Goal: Task Accomplishment & Management: Manage account settings

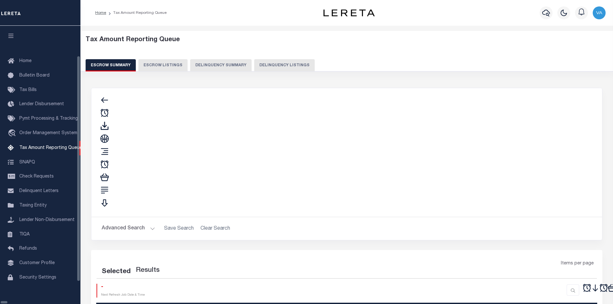
select select "100"
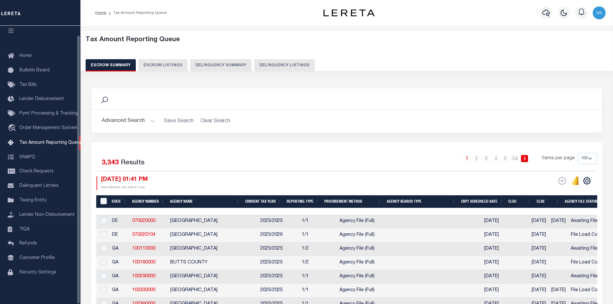
click at [121, 118] on button "Advanced Search" at bounding box center [128, 121] width 53 height 13
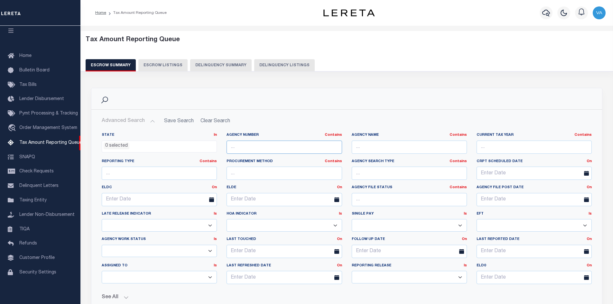
click at [244, 145] on input "text" at bounding box center [284, 147] width 115 height 13
paste input "100111100"
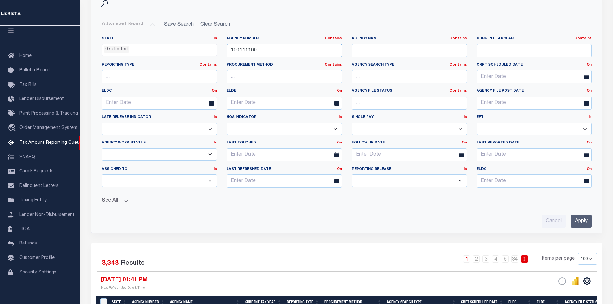
type input "100111100"
click at [581, 221] on input "Apply" at bounding box center [581, 221] width 21 height 13
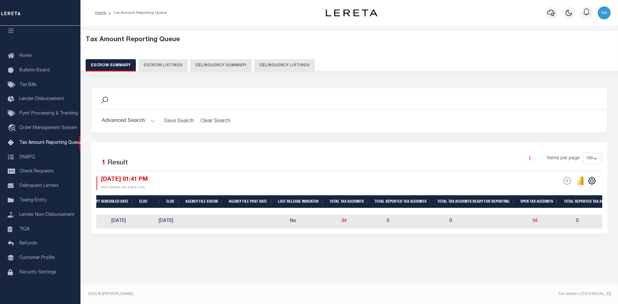
scroll to position [0, 0]
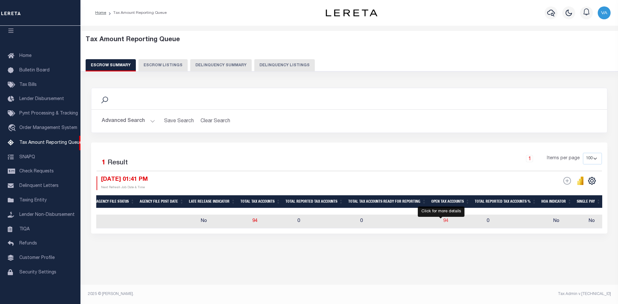
click at [443, 222] on span "94" at bounding box center [445, 221] width 5 height 5
select select "100"
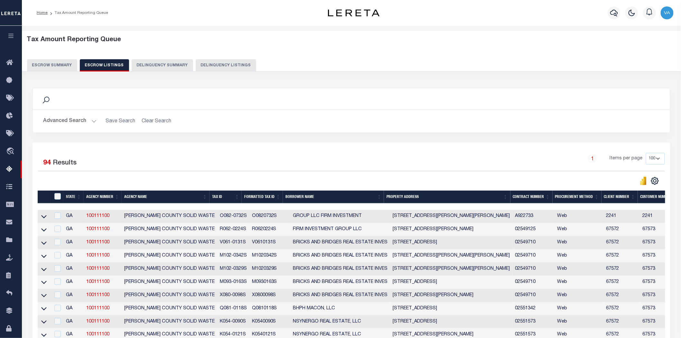
scroll to position [36, 0]
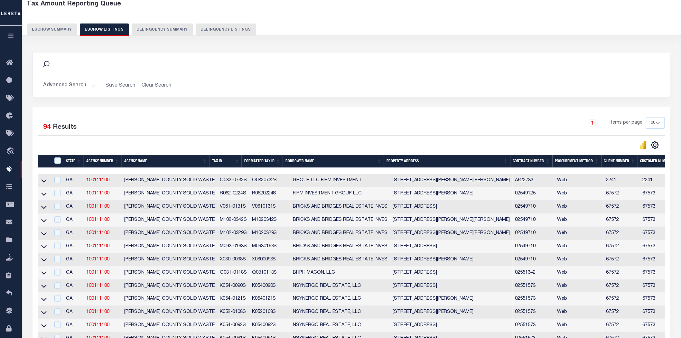
click at [475, 65] on div "Search" at bounding box center [351, 63] width 627 height 11
click at [42, 261] on icon at bounding box center [43, 259] width 5 height 7
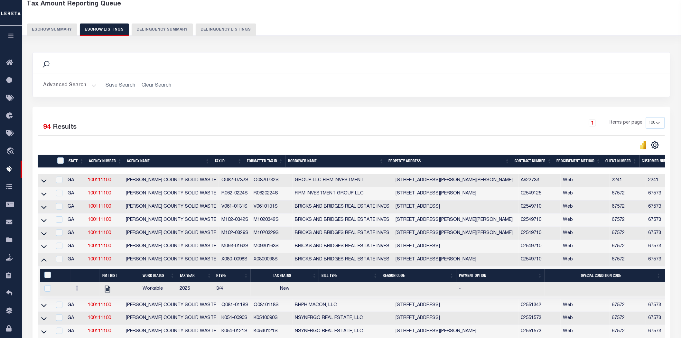
scroll to position [71, 0]
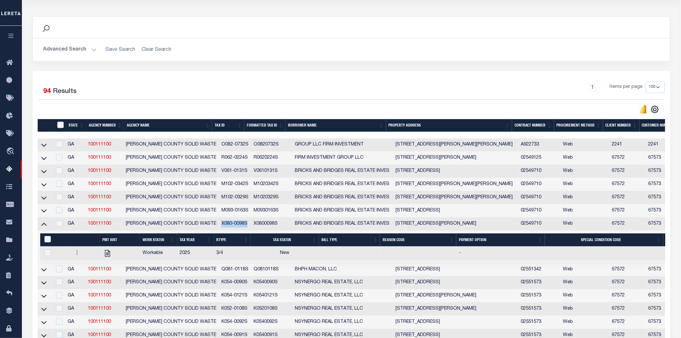
drag, startPoint x: 216, startPoint y: 226, endPoint x: 243, endPoint y: 225, distance: 27.4
click at [243, 225] on td "X080-0098S" at bounding box center [235, 224] width 32 height 13
checkbox input "true"
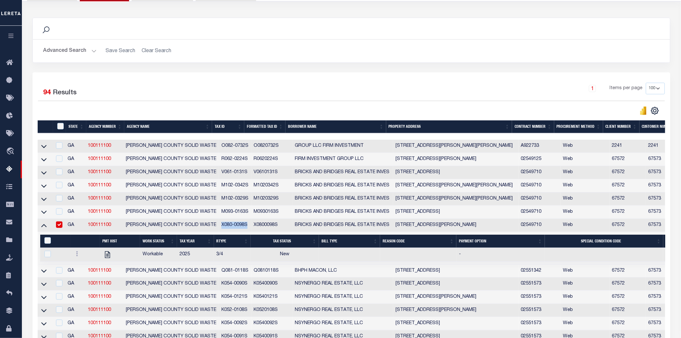
copy td "X080-0098S"
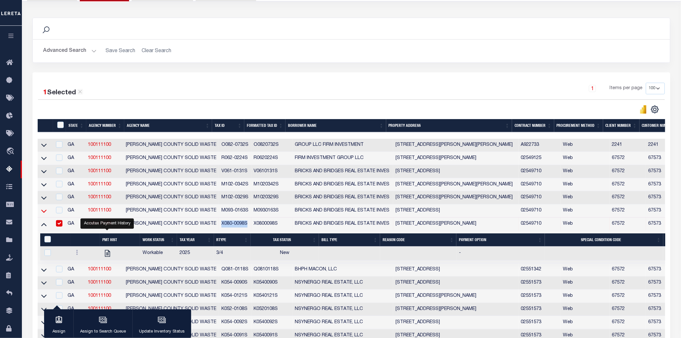
click at [43, 213] on icon at bounding box center [43, 211] width 5 height 7
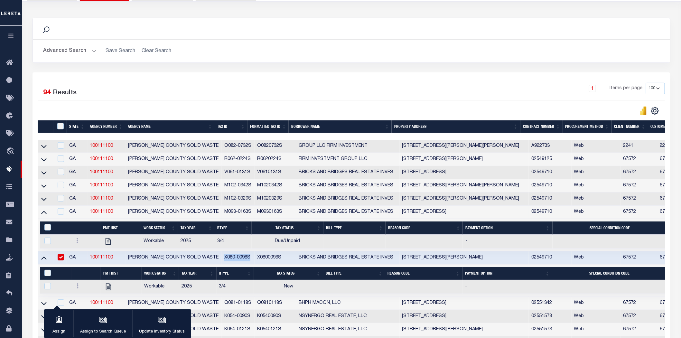
scroll to position [71, 0]
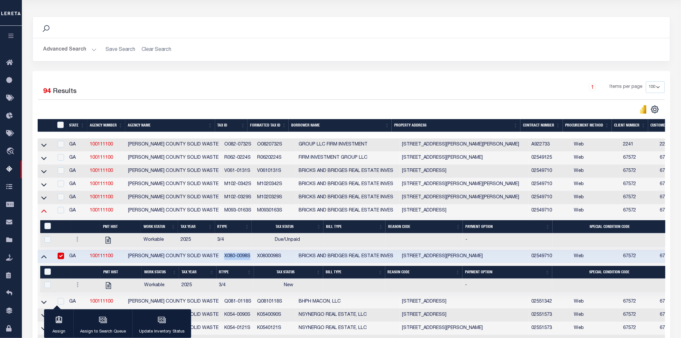
click at [44, 212] on icon at bounding box center [43, 210] width 5 height 7
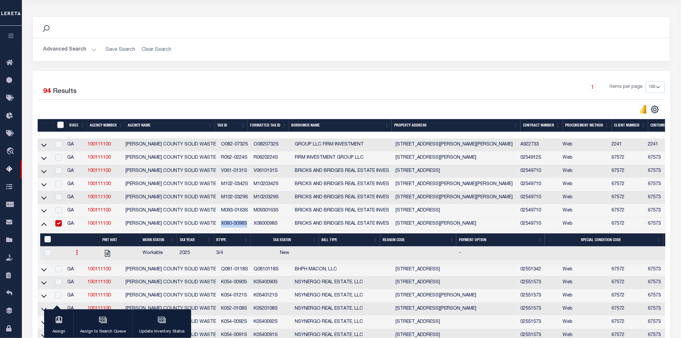
click at [76, 253] on icon at bounding box center [77, 252] width 2 height 5
click at [82, 276] on img "" at bounding box center [84, 273] width 6 height 7
checkbox input "true"
select select "NW2"
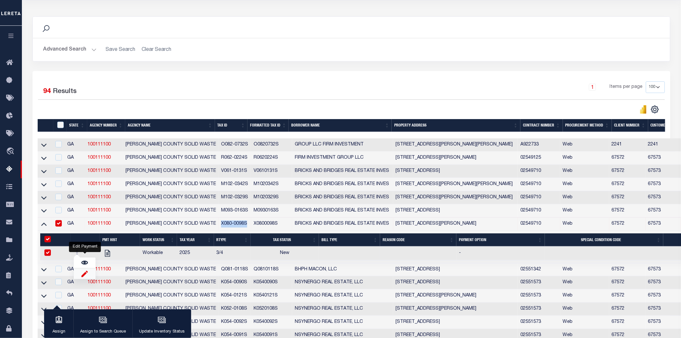
select select
type input "[DATE]"
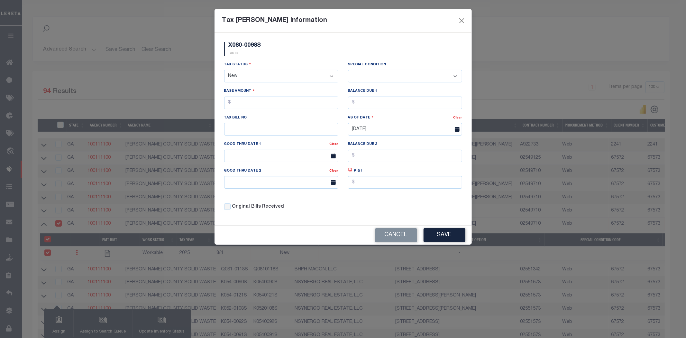
click at [289, 74] on select "- Select Status - Open Due/Unpaid Paid Incomplete No Tax Due Internal Refund Pr…" at bounding box center [281, 76] width 114 height 13
select select "DUE"
click at [224, 70] on select "- Select Status - Open Due/Unpaid Paid Incomplete No Tax Due Internal Refund Pr…" at bounding box center [281, 76] width 114 height 13
select select "0"
click at [258, 101] on input "text" at bounding box center [281, 103] width 114 height 13
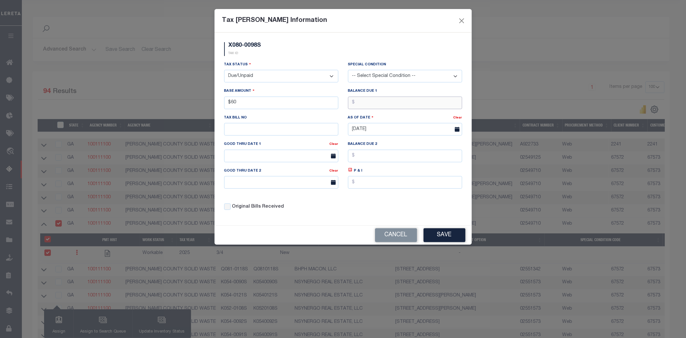
type input "$60.00"
click at [434, 233] on button "Save" at bounding box center [445, 235] width 42 height 14
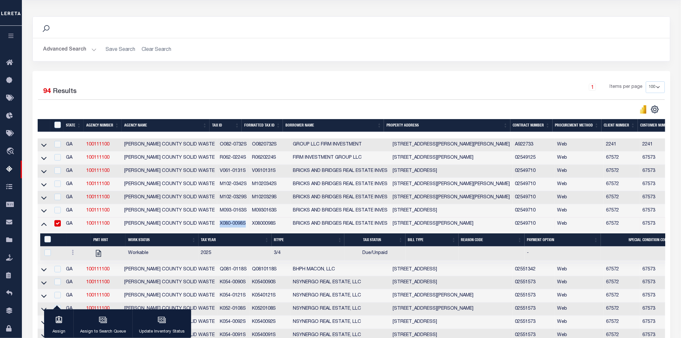
drag, startPoint x: 211, startPoint y: 225, endPoint x: 238, endPoint y: 225, distance: 26.1
click at [238, 225] on td "X080-0098S" at bounding box center [233, 224] width 32 height 13
checkbox input "false"
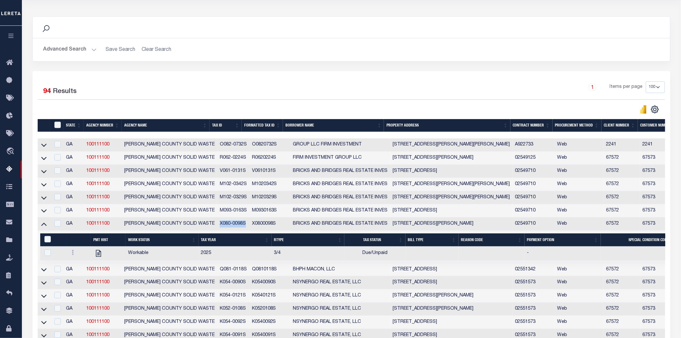
copy td "X080-0098S"
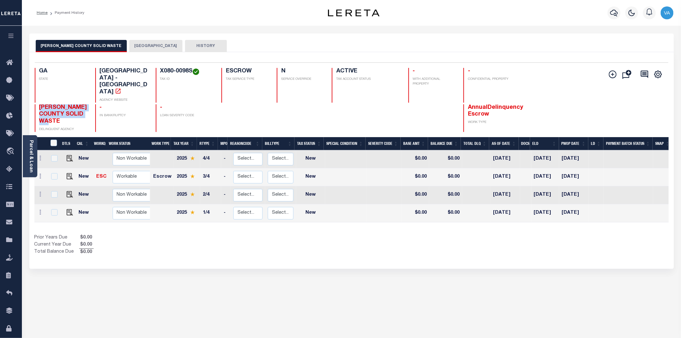
drag, startPoint x: 38, startPoint y: 90, endPoint x: 63, endPoint y: 108, distance: 30.6
click at [63, 108] on div "[PERSON_NAME] COUNTY SOLID WASTE DELINQUENT AGENCY" at bounding box center [61, 118] width 53 height 28
copy span "[PERSON_NAME] COUNTY SOLID WASTE"
drag, startPoint x: 159, startPoint y: 71, endPoint x: 191, endPoint y: 70, distance: 31.6
click at [191, 70] on div "X080-0098S TAX ID" at bounding box center [185, 85] width 58 height 35
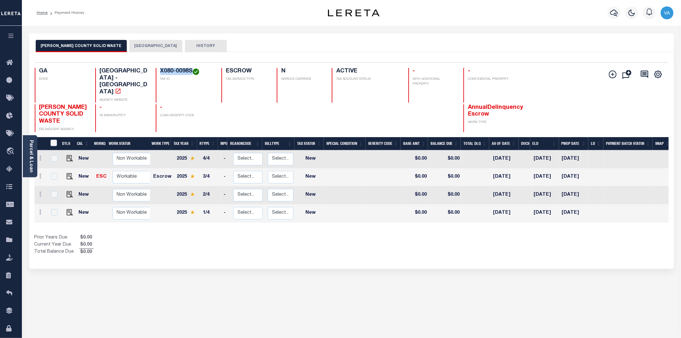
copy h4 "X080-0098S"
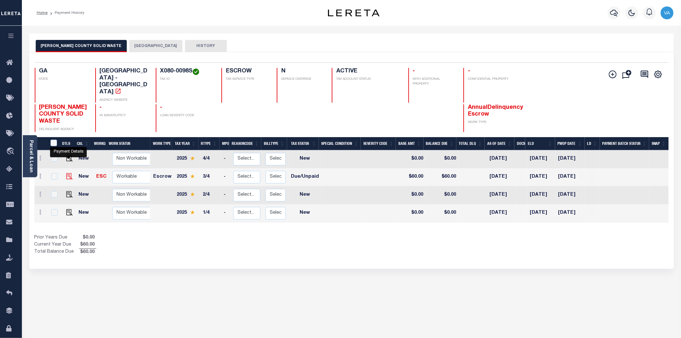
click at [66, 173] on img "" at bounding box center [69, 176] width 6 height 6
checkbox input "true"
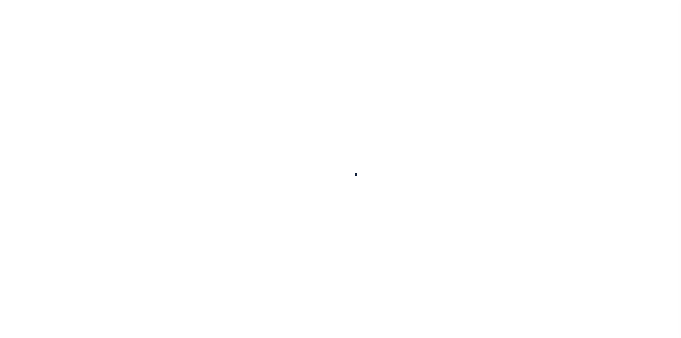
checkbox input "false"
type input "[DATE]"
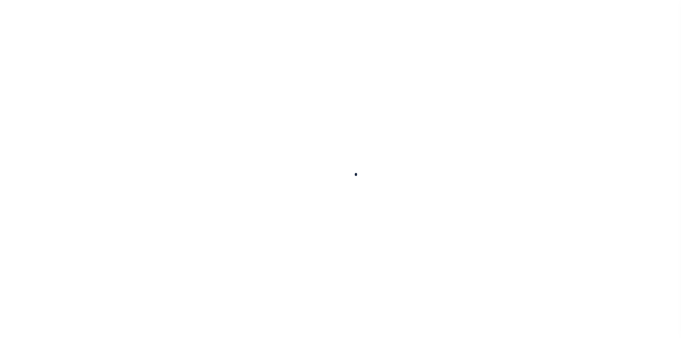
select select "DUE"
type input "$60"
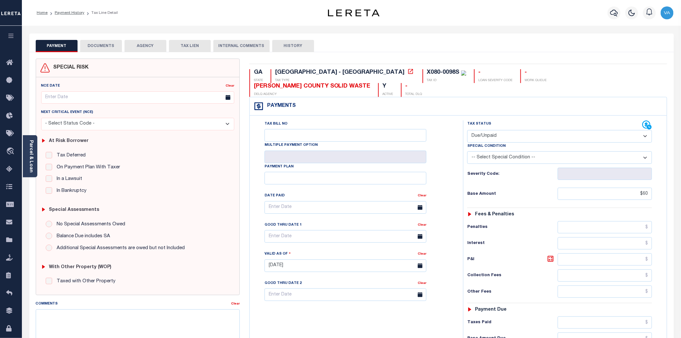
click at [105, 47] on button "DOCUMENTS" at bounding box center [101, 46] width 42 height 12
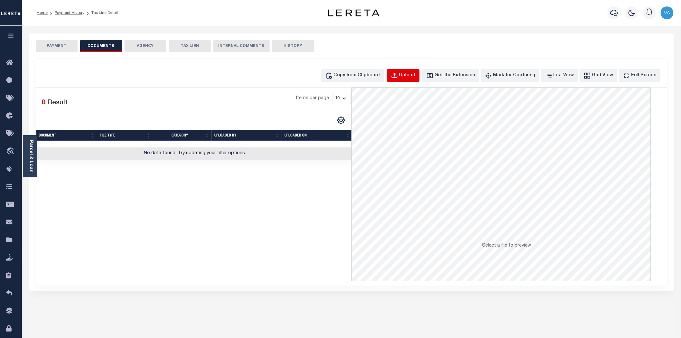
click at [415, 78] on div "Upload" at bounding box center [407, 75] width 16 height 7
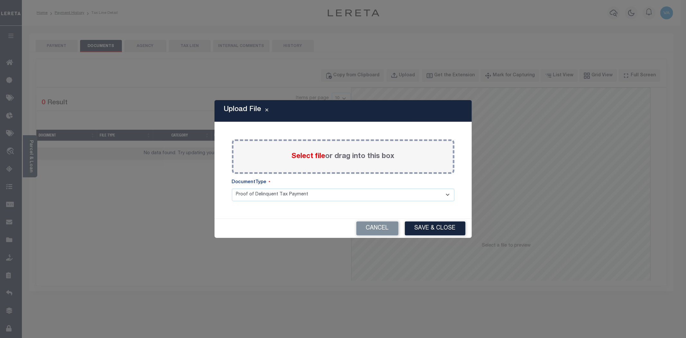
click at [316, 156] on span "Select file" at bounding box center [309, 156] width 34 height 7
click at [0, 0] on input "Select file or drag into this box" at bounding box center [0, 0] width 0 height 0
click at [310, 154] on span "Select file" at bounding box center [309, 156] width 34 height 7
click at [0, 0] on input "Select file or drag into this box" at bounding box center [0, 0] width 0 height 0
click at [322, 157] on span "Select file" at bounding box center [309, 156] width 34 height 7
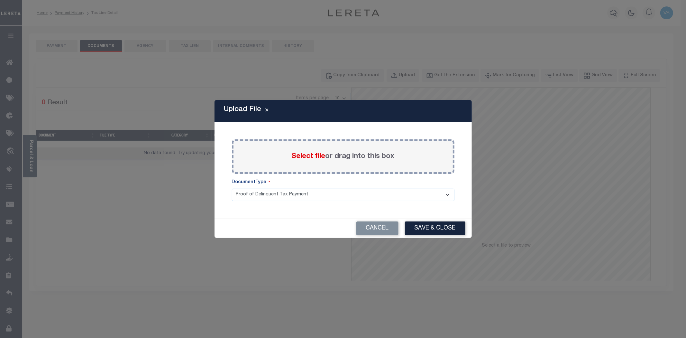
click at [0, 0] on input "Select file or drag into this box" at bounding box center [0, 0] width 0 height 0
click at [321, 155] on span "Select file" at bounding box center [309, 156] width 34 height 7
click at [0, 0] on input "Select file or drag into this box" at bounding box center [0, 0] width 0 height 0
click at [316, 157] on span "Select file" at bounding box center [309, 156] width 34 height 7
click at [0, 0] on input "Select file or drag into this box" at bounding box center [0, 0] width 0 height 0
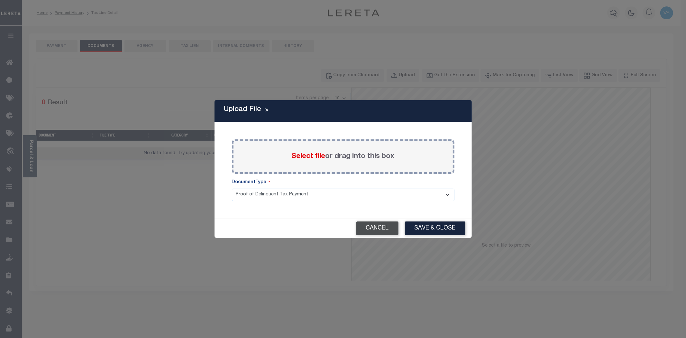
click at [374, 226] on button "Cancel" at bounding box center [378, 228] width 42 height 14
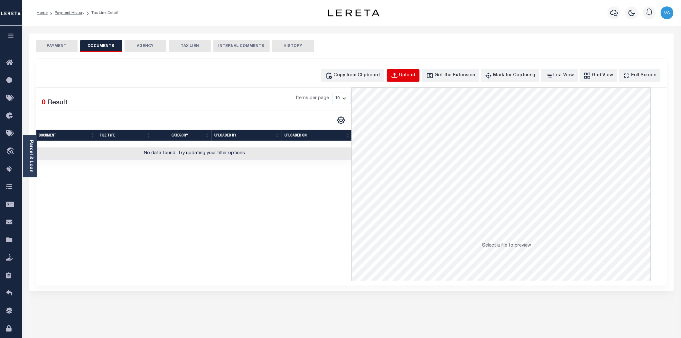
click at [415, 75] on div "Upload" at bounding box center [407, 75] width 16 height 7
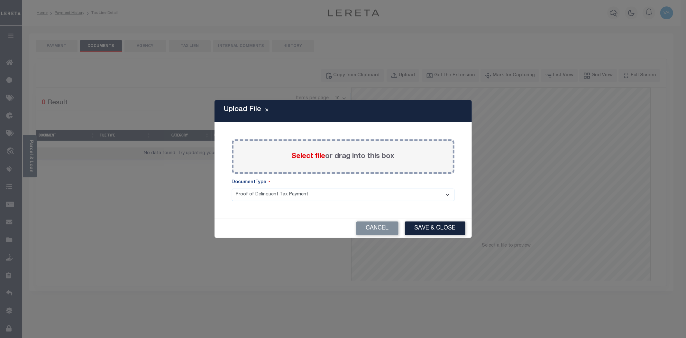
click at [311, 155] on span "Select file" at bounding box center [309, 156] width 34 height 7
click at [0, 0] on input "Select file or drag into this box" at bounding box center [0, 0] width 0 height 0
click at [380, 227] on button "Cancel" at bounding box center [378, 228] width 42 height 14
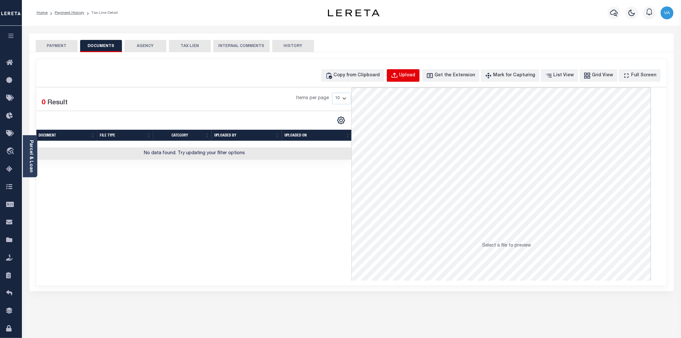
click at [415, 73] on div "Upload" at bounding box center [407, 75] width 16 height 7
select select "POP"
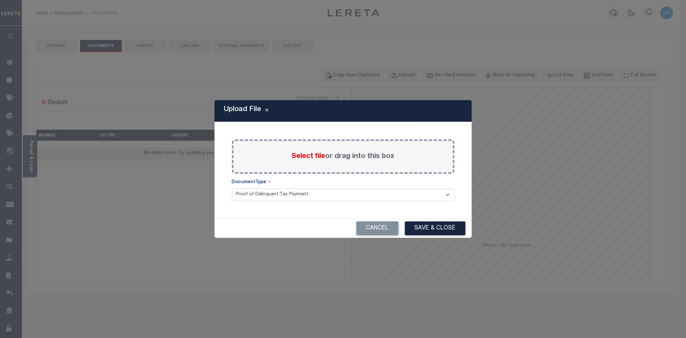
click at [312, 150] on div "Select file or drag into this box" at bounding box center [343, 156] width 223 height 34
click at [308, 158] on span "Select file" at bounding box center [309, 156] width 34 height 7
click at [0, 0] on input "Select file or drag into this box" at bounding box center [0, 0] width 0 height 0
click at [303, 158] on span "Select file" at bounding box center [309, 156] width 34 height 7
click at [0, 0] on input "Select file or drag into this box" at bounding box center [0, 0] width 0 height 0
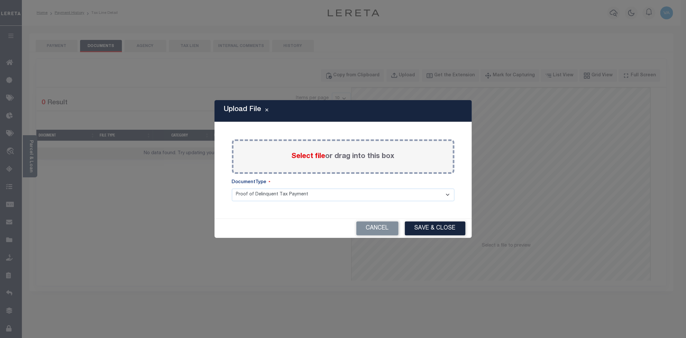
click at [517, 121] on div "Upload File Paste copied image or file into this box Select file or drag into t…" at bounding box center [343, 169] width 686 height 338
click at [590, 256] on div "Upload File Paste copied image or file into this box Select file or drag into t…" at bounding box center [343, 169] width 686 height 338
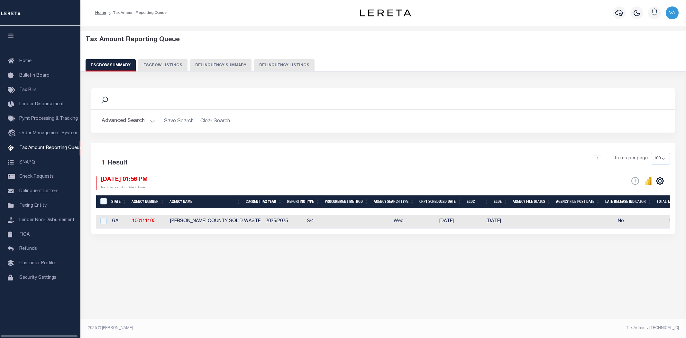
select select "100"
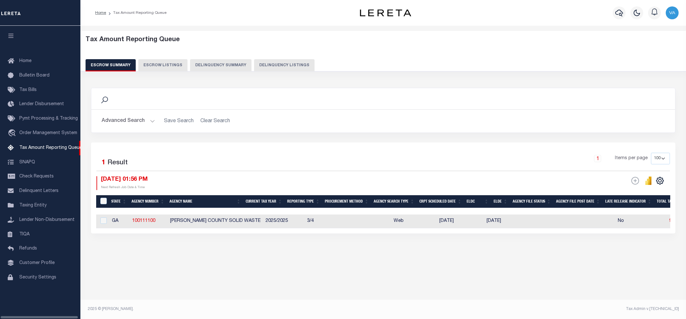
select select "100"
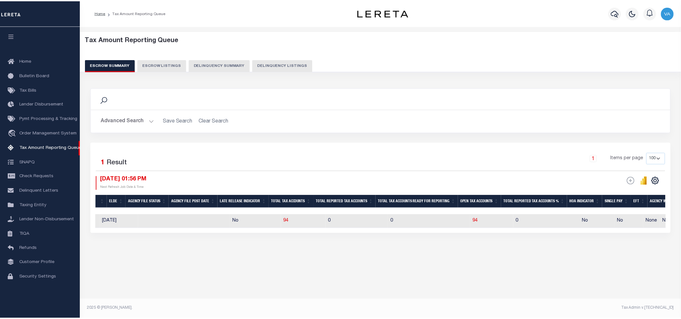
scroll to position [0, 385]
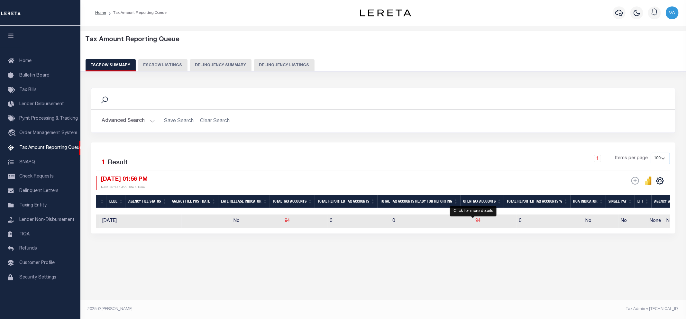
click at [476, 221] on span "94" at bounding box center [478, 221] width 5 height 5
select select "100"
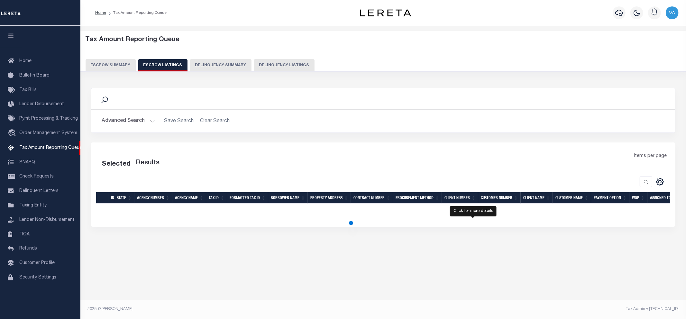
select select "100"
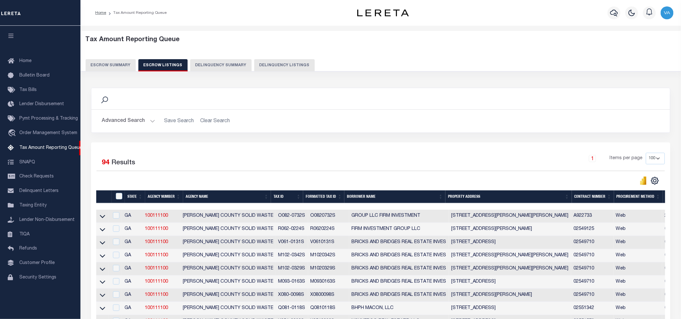
click at [368, 177] on div at bounding box center [239, 180] width 284 height 9
click at [103, 298] on icon at bounding box center [102, 295] width 5 height 7
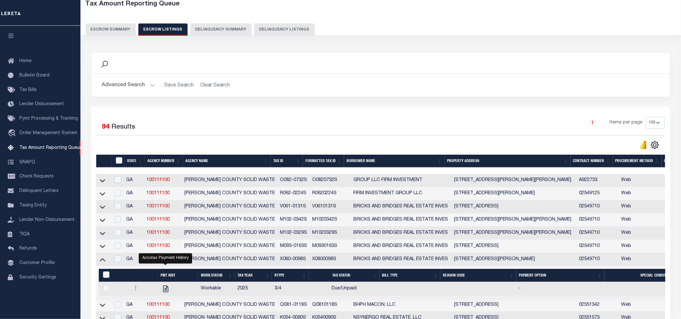
scroll to position [107, 0]
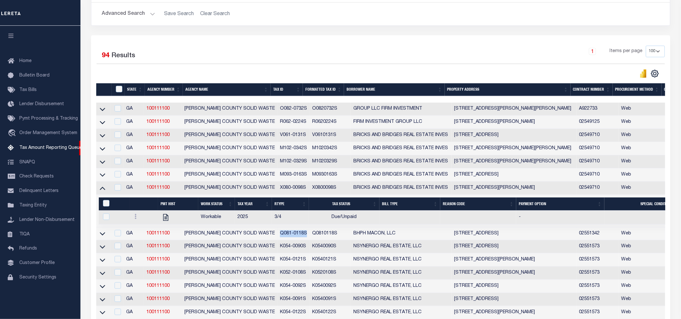
drag, startPoint x: 276, startPoint y: 234, endPoint x: 303, endPoint y: 237, distance: 27.2
click at [303, 237] on td "Q081-0118S" at bounding box center [293, 234] width 32 height 13
checkbox input "true"
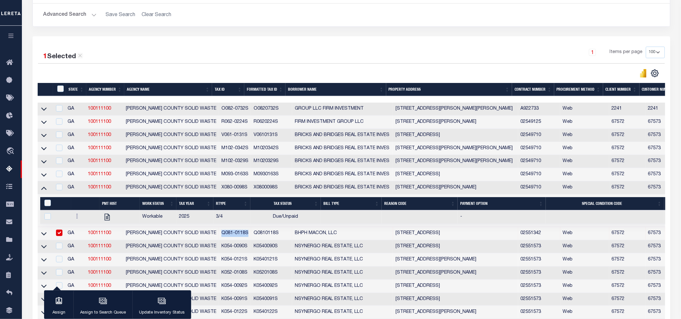
copy td "Q081-0118S"
click at [43, 235] on icon at bounding box center [43, 233] width 5 height 7
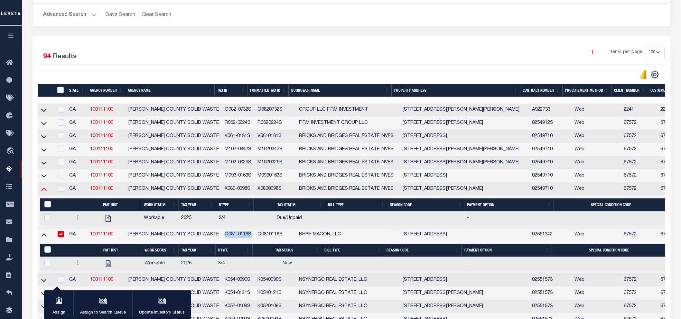
scroll to position [107, 0]
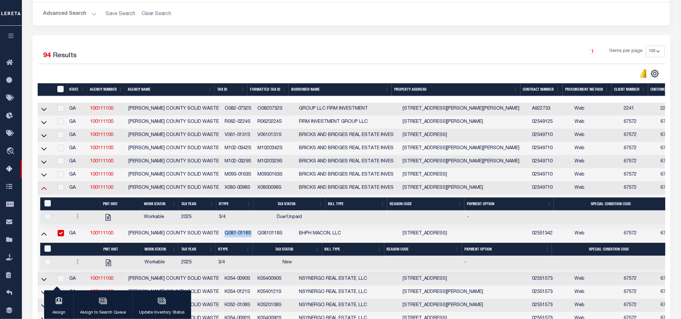
click at [44, 190] on icon at bounding box center [43, 188] width 5 height 7
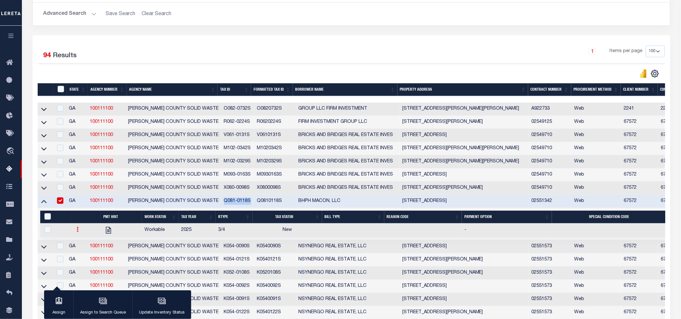
click at [76, 232] on link at bounding box center [77, 230] width 7 height 5
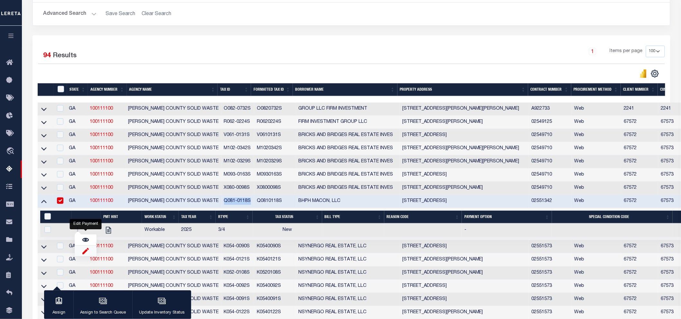
click at [85, 253] on img "" at bounding box center [85, 251] width 6 height 7
checkbox input "true"
select select "NW2"
select select
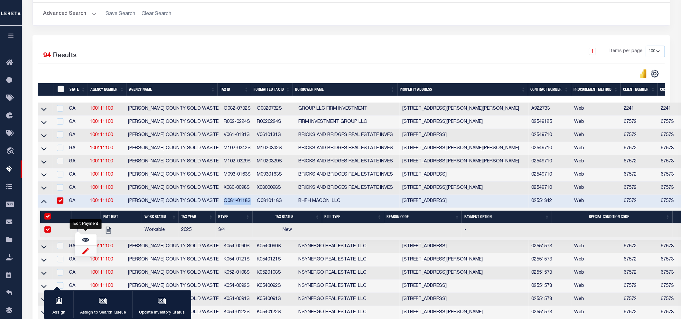
type input "[DATE]"
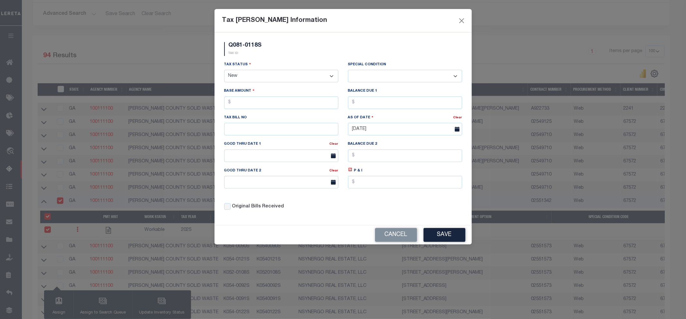
drag, startPoint x: 256, startPoint y: 77, endPoint x: 256, endPoint y: 82, distance: 4.8
click at [256, 77] on select "- Select Status - Open Due/Unpaid Paid Incomplete No Tax Due Internal Refund Pr…" at bounding box center [281, 76] width 114 height 13
select select "DUE"
click at [224, 70] on select "- Select Status - Open Due/Unpaid Paid Incomplete No Tax Due Internal Refund Pr…" at bounding box center [281, 76] width 114 height 13
select select "0"
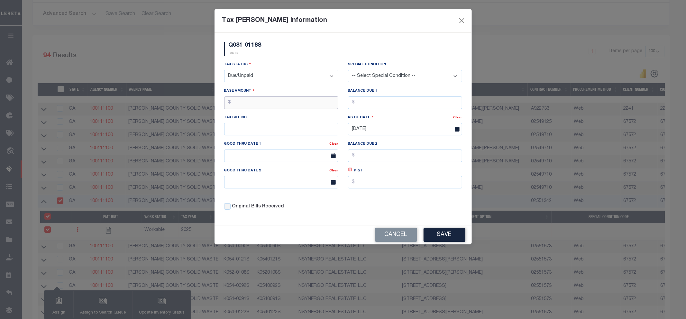
click at [239, 101] on input "text" at bounding box center [281, 103] width 114 height 13
type input "$60.00"
click at [436, 238] on button "Save" at bounding box center [445, 235] width 42 height 14
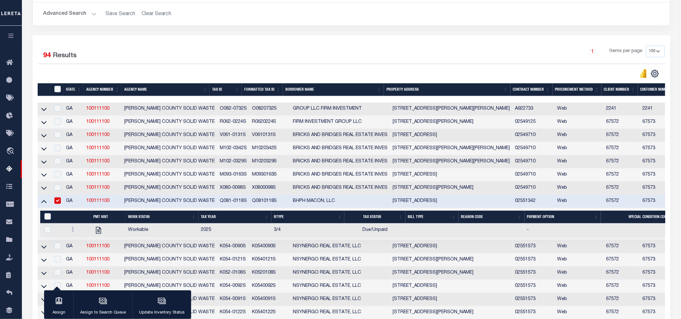
scroll to position [179, 0]
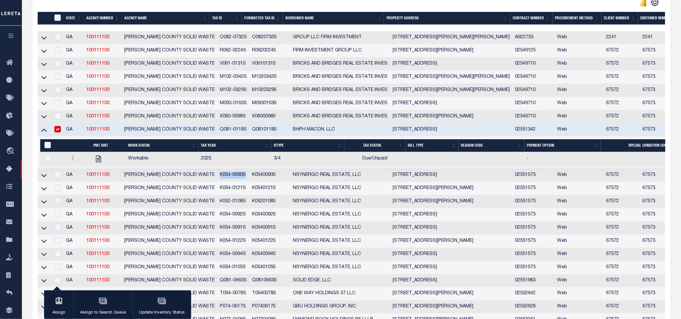
drag, startPoint x: 211, startPoint y: 178, endPoint x: 240, endPoint y: 175, distance: 29.4
click at [240, 175] on td "K054-0090S" at bounding box center [233, 175] width 32 height 13
checkbox input "true"
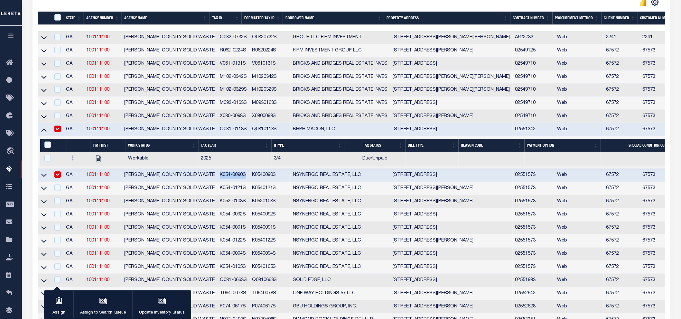
copy td "K054-0090S"
click at [47, 134] on td at bounding box center [44, 129] width 13 height 13
checkbox input "false"
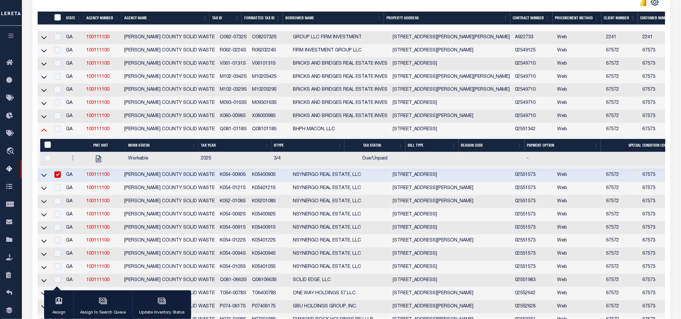
click at [44, 132] on icon at bounding box center [43, 130] width 5 height 3
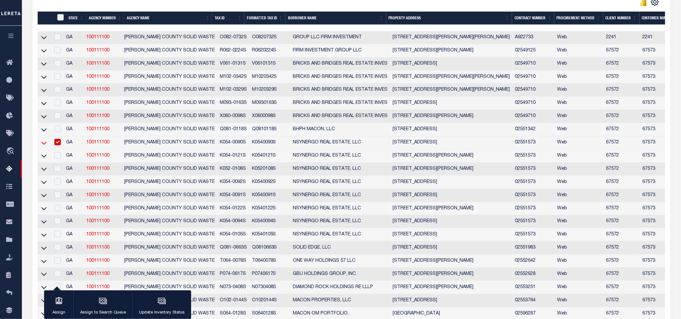
click at [44, 145] on icon at bounding box center [43, 143] width 5 height 7
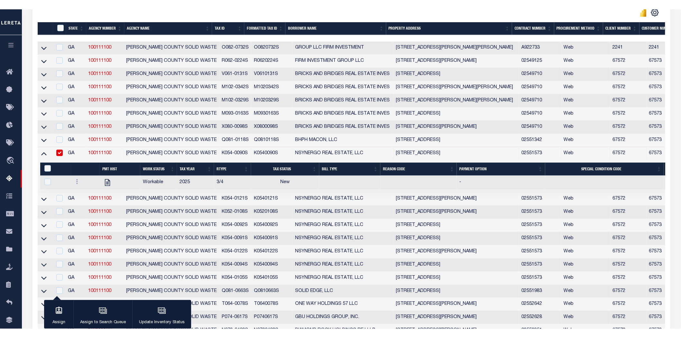
scroll to position [179, 0]
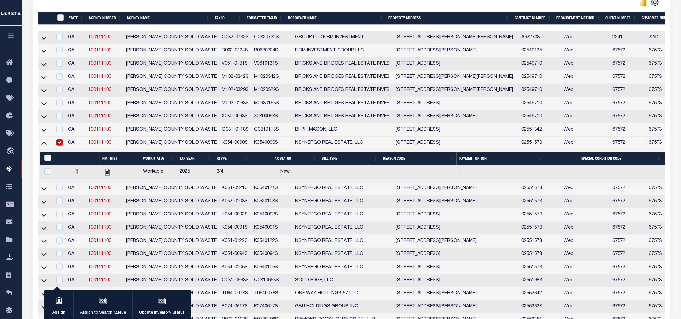
click at [75, 175] on link at bounding box center [77, 172] width 7 height 5
click at [85, 196] on img "" at bounding box center [85, 192] width 6 height 7
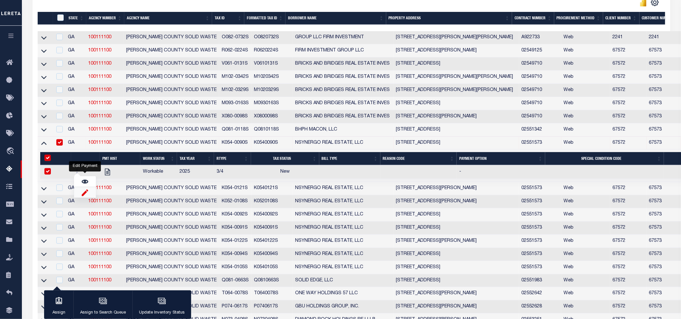
checkbox input "true"
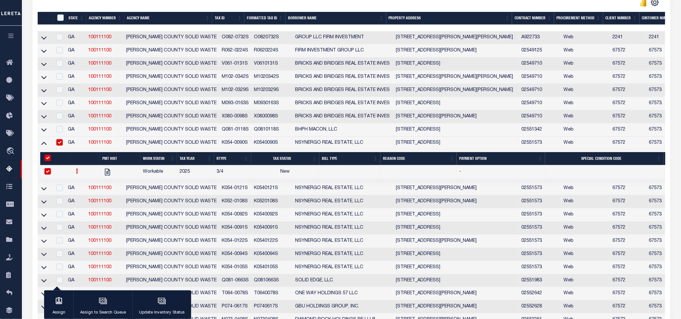
select select
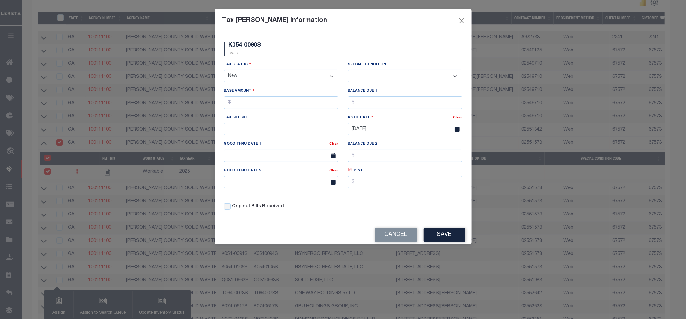
click at [261, 76] on select "- Select Status - Open Due/Unpaid Paid Incomplete No Tax Due Internal Refund Pr…" at bounding box center [281, 76] width 114 height 13
select select "DUE"
click at [224, 70] on select "- Select Status - Open Due/Unpaid Paid Incomplete No Tax Due Internal Refund Pr…" at bounding box center [281, 76] width 114 height 13
select select "0"
click at [258, 106] on input "text" at bounding box center [281, 103] width 114 height 13
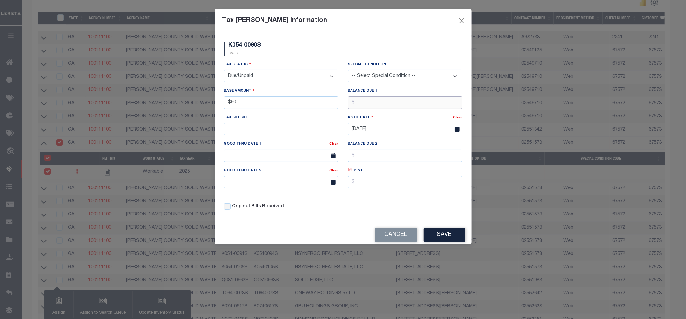
type input "$60.00"
click at [433, 234] on button "Save" at bounding box center [445, 235] width 42 height 14
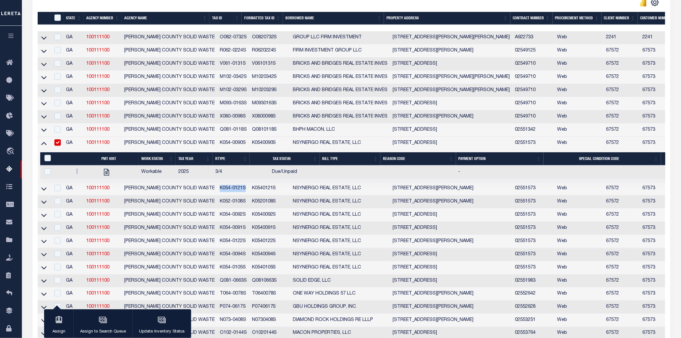
drag, startPoint x: 212, startPoint y: 192, endPoint x: 239, endPoint y: 192, distance: 26.7
click at [239, 192] on td "K054-0121S" at bounding box center [233, 188] width 32 height 13
checkbox input "true"
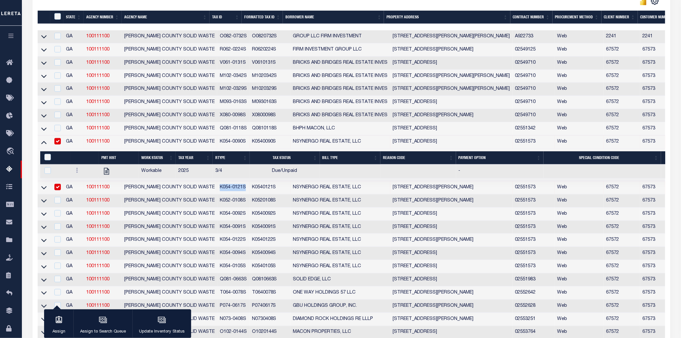
scroll to position [178, 0]
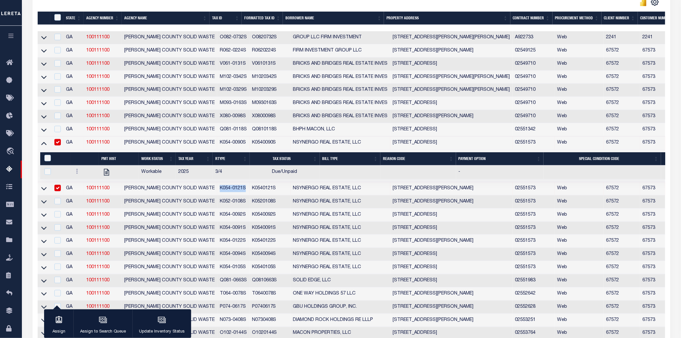
copy td "K054-0121S"
click at [45, 145] on icon at bounding box center [43, 143] width 5 height 7
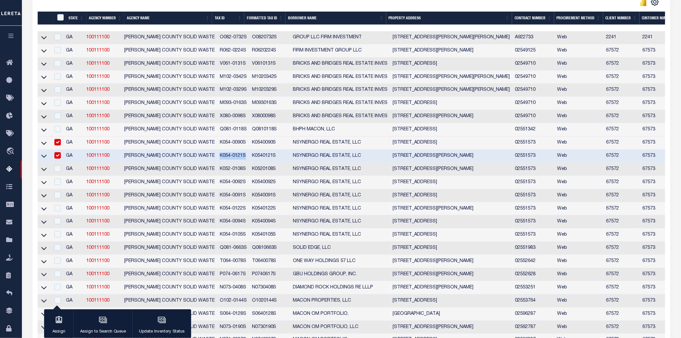
click at [61, 144] on input "checkbox" at bounding box center [57, 142] width 6 height 6
checkbox input "false"
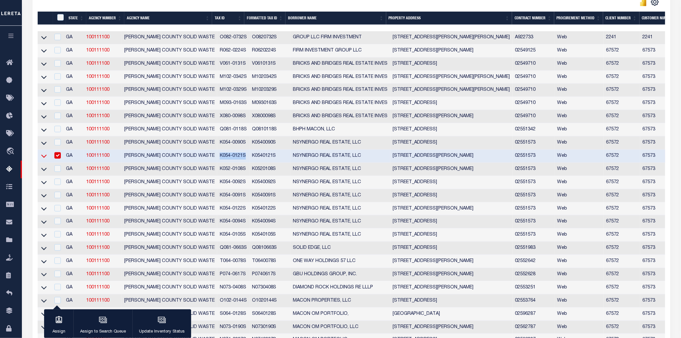
click at [44, 158] on icon at bounding box center [43, 156] width 5 height 3
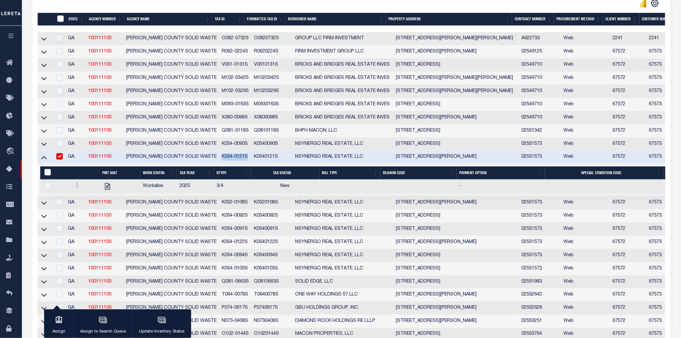
scroll to position [179, 0]
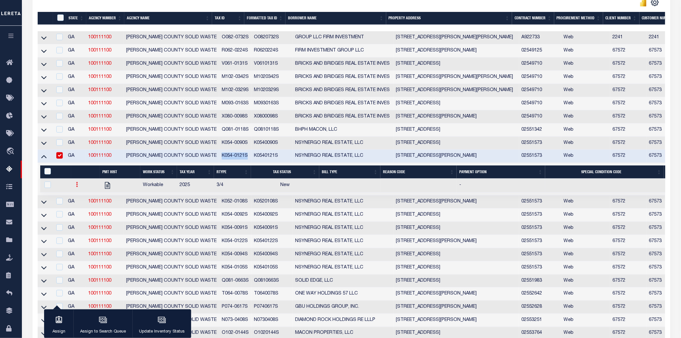
click at [79, 187] on link at bounding box center [77, 185] width 7 height 5
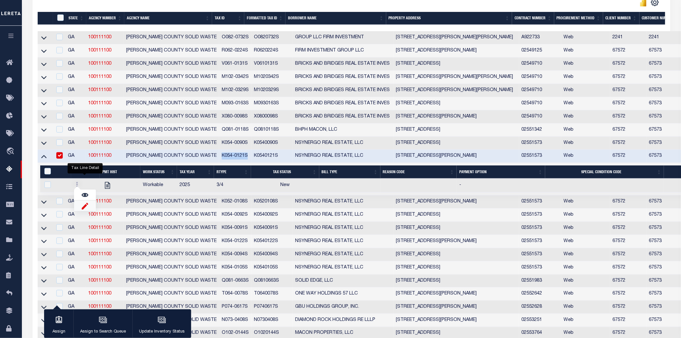
click at [82, 209] on img "" at bounding box center [85, 205] width 6 height 7
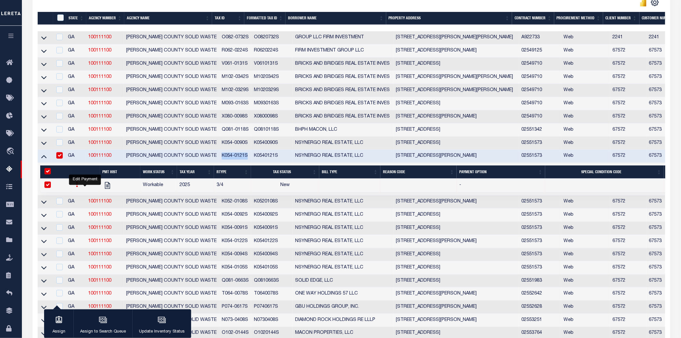
checkbox input "true"
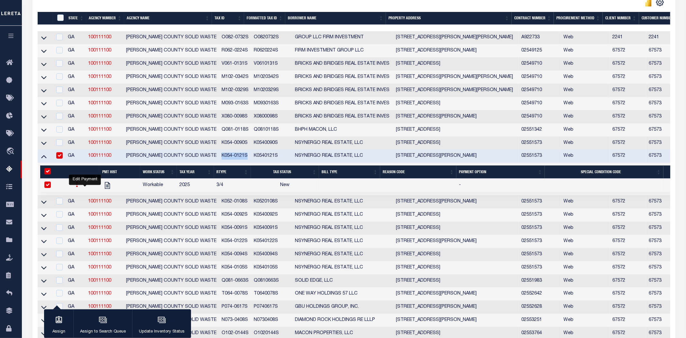
select select
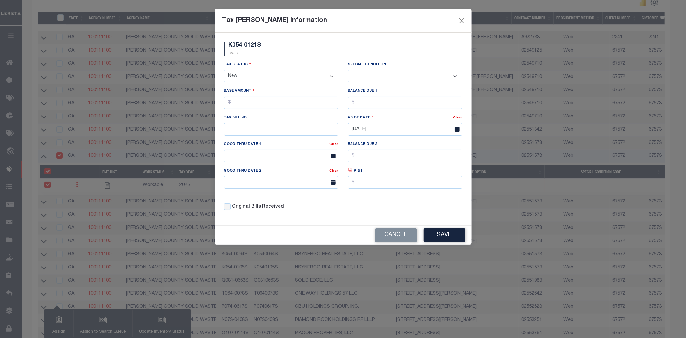
click at [280, 76] on select "- Select Status - Open Due/Unpaid Paid Incomplete No Tax Due Internal Refund Pr…" at bounding box center [281, 76] width 114 height 13
select select "DUE"
click at [224, 70] on select "- Select Status - Open Due/Unpaid Paid Incomplete No Tax Due Internal Refund Pr…" at bounding box center [281, 76] width 114 height 13
select select "0"
click at [271, 101] on input "text" at bounding box center [281, 103] width 114 height 13
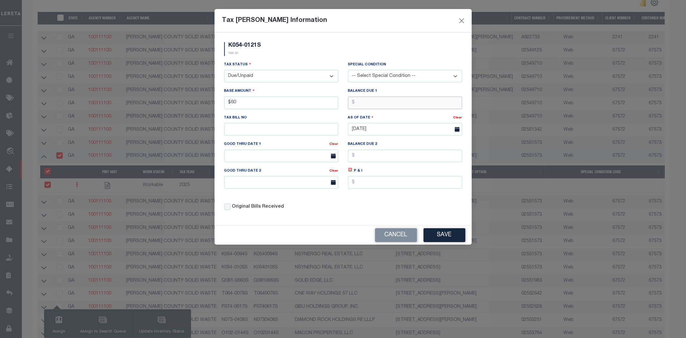
type input "$60.00"
click at [390, 73] on select "-- Select Special Condition -- 3RD PARTY TAX LIEN AGENCY TAX LIEN (A.K.A Inside…" at bounding box center [405, 76] width 114 height 13
select select "17"
click at [348, 70] on select "-- Select Special Condition -- 3RD PARTY TAX LIEN AGENCY TAX LIEN (A.K.A Inside…" at bounding box center [405, 76] width 114 height 13
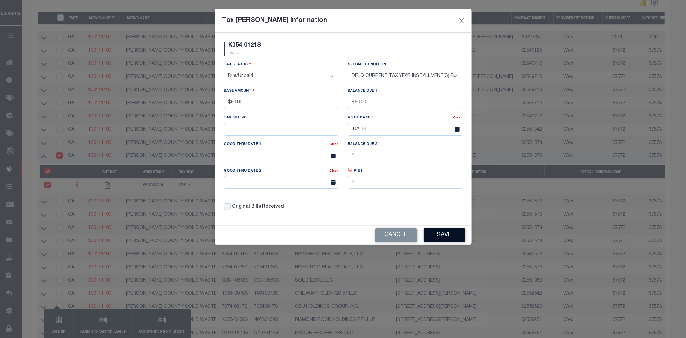
click at [444, 240] on button "Save" at bounding box center [445, 235] width 42 height 14
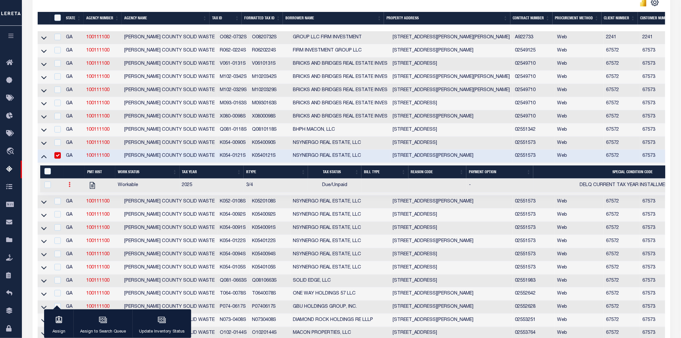
click at [69, 187] on icon at bounding box center [70, 184] width 2 height 5
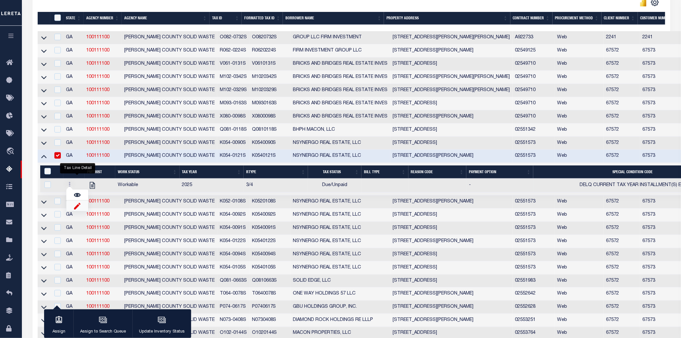
click at [74, 208] on img at bounding box center [77, 205] width 6 height 7
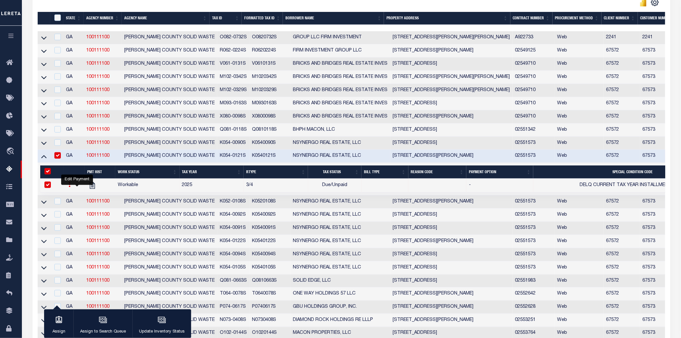
checkbox input "true"
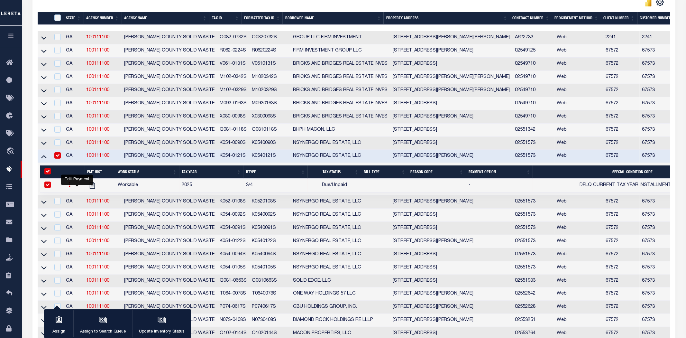
select select "DUE"
select select "17"
type input "$60.00"
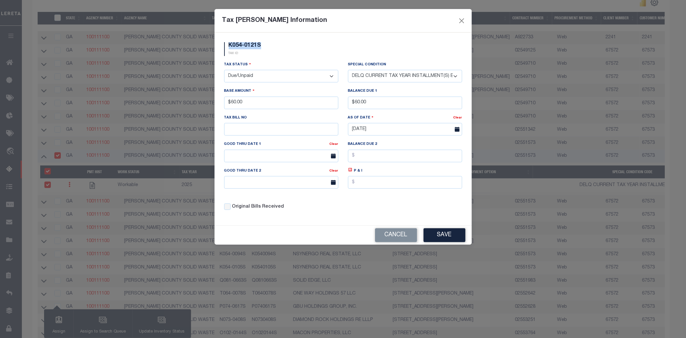
drag, startPoint x: 265, startPoint y: 44, endPoint x: 229, endPoint y: 47, distance: 35.2
click at [229, 47] on div "K054-0121S TAX ID" at bounding box center [242, 49] width 47 height 14
copy h5 "K054-0121S"
drag, startPoint x: 393, startPoint y: 237, endPoint x: 400, endPoint y: 236, distance: 7.6
click at [393, 237] on button "Cancel" at bounding box center [396, 235] width 42 height 14
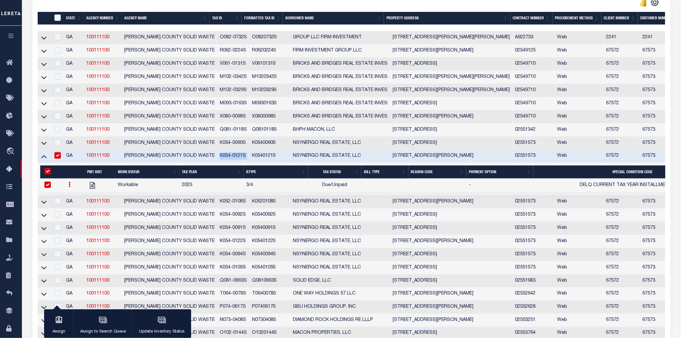
drag, startPoint x: 211, startPoint y: 158, endPoint x: 244, endPoint y: 156, distance: 32.2
click at [244, 156] on tr "GA 100111100 MACON-BIBB COUNTY SOLID WASTE K054-0121S K0540121S NSYNERGO REAL E…" at bounding box center [519, 156] width 963 height 13
copy td "K054-0121S"
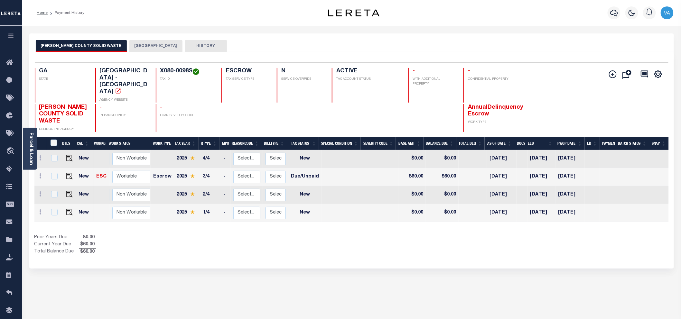
click at [555, 30] on div "Parcel & Loan Loan Details 114178 LOAN NO ACTIVE" at bounding box center [351, 211] width 654 height 371
click at [68, 173] on img "" at bounding box center [69, 176] width 6 height 6
checkbox input "true"
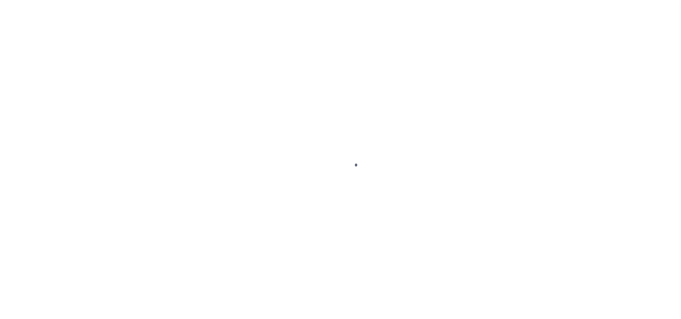
select select "DUE"
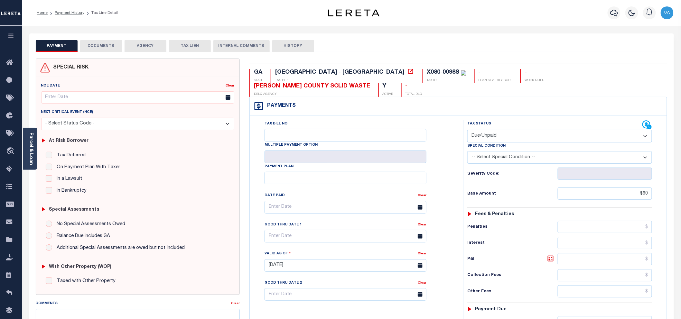
click at [111, 49] on button "DOCUMENTS" at bounding box center [101, 46] width 42 height 12
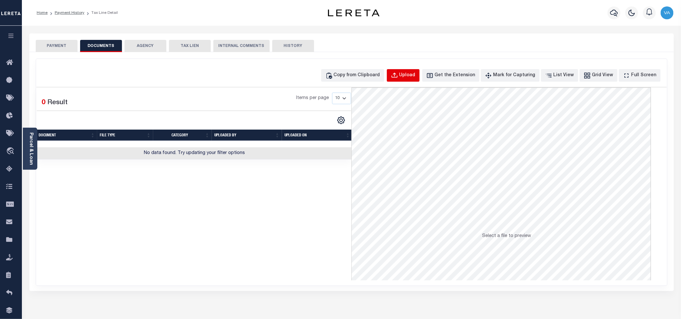
click at [414, 75] on div "Upload" at bounding box center [407, 75] width 16 height 7
select select "POP"
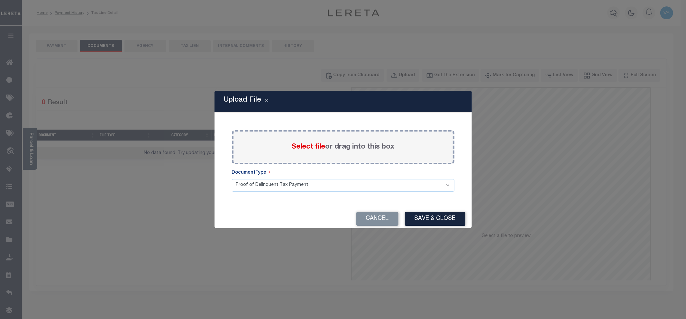
drag, startPoint x: 319, startPoint y: 147, endPoint x: 313, endPoint y: 148, distance: 5.6
click at [313, 148] on span "Select file" at bounding box center [309, 147] width 34 height 7
click at [0, 0] on input "Select file or drag into this box" at bounding box center [0, 0] width 0 height 0
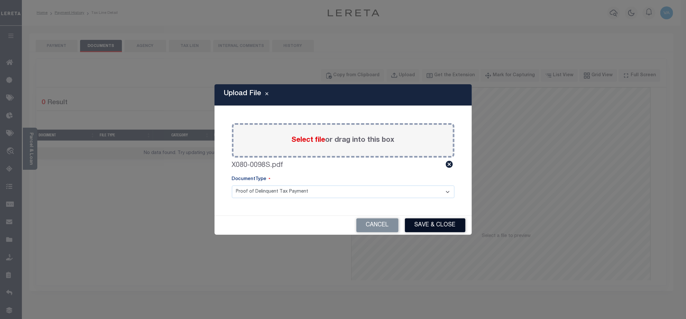
click at [434, 228] on button "Save & Close" at bounding box center [435, 226] width 61 height 14
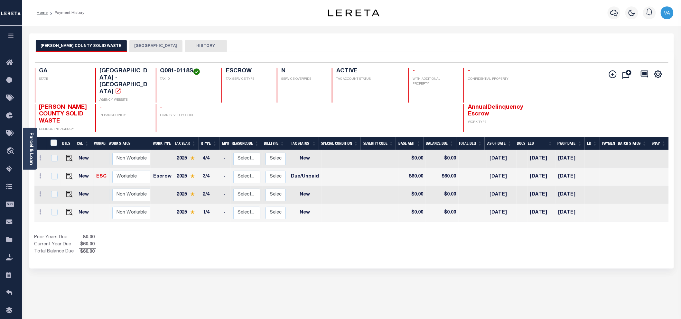
click at [65, 174] on link at bounding box center [68, 176] width 10 height 5
checkbox input "true"
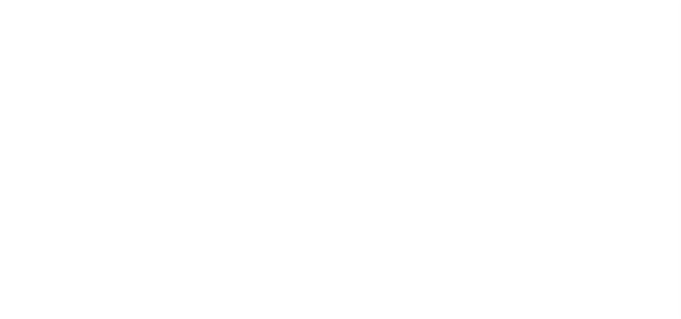
select select "DUE"
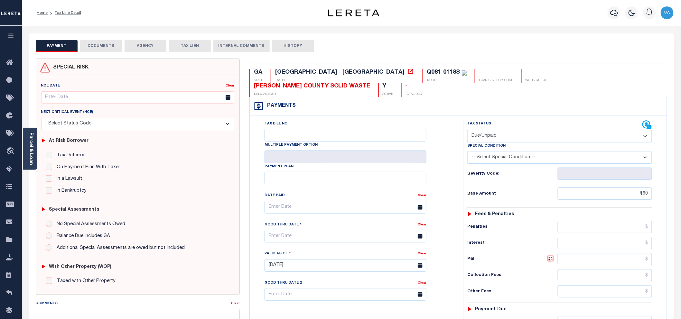
click at [111, 46] on button "DOCUMENTS" at bounding box center [101, 46] width 42 height 12
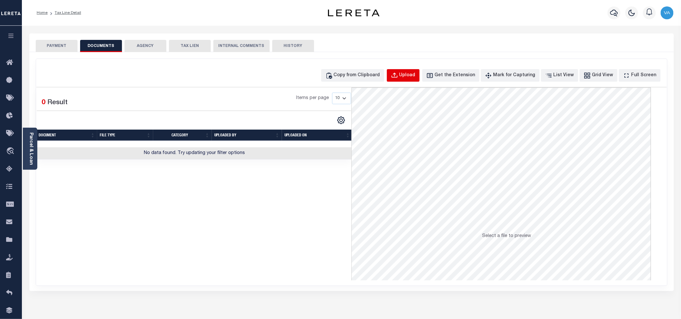
click at [415, 73] on div "Upload" at bounding box center [407, 75] width 16 height 7
select select "POP"
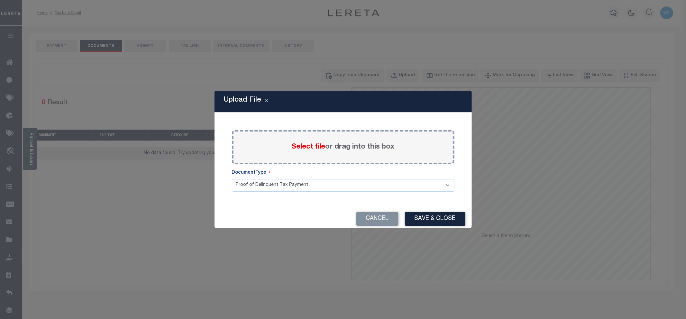
click at [331, 146] on label "Select file or drag into this box" at bounding box center [343, 147] width 103 height 11
click at [0, 0] on input "Select file or drag into this box" at bounding box center [0, 0] width 0 height 0
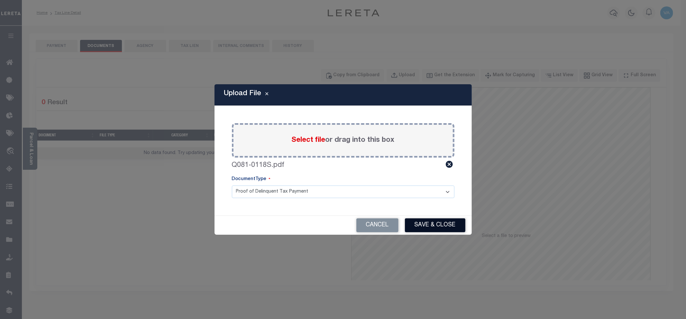
click at [448, 224] on button "Save & Close" at bounding box center [435, 226] width 61 height 14
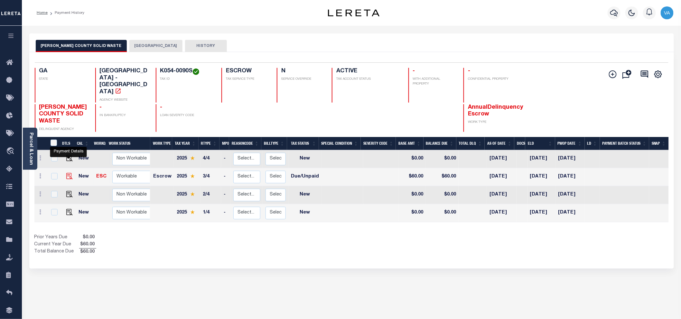
click at [69, 173] on img "" at bounding box center [69, 176] width 6 height 6
checkbox input "true"
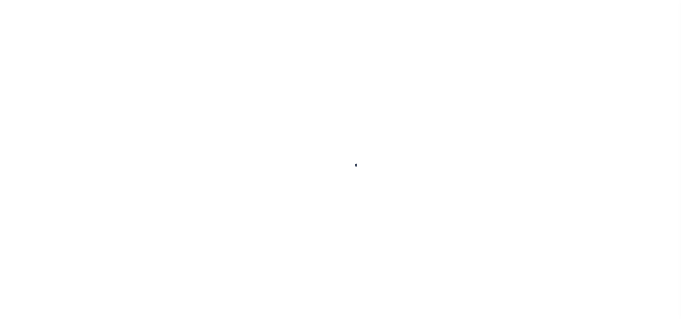
select select "DUE"
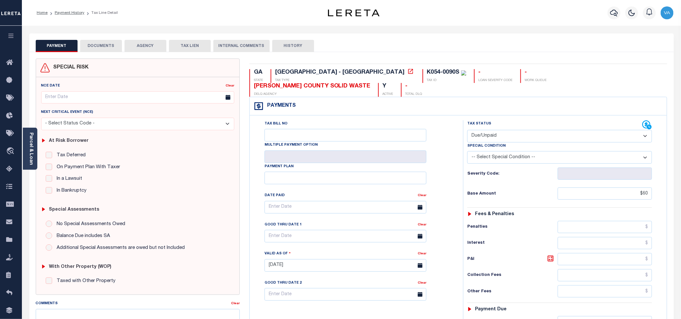
click at [497, 151] on select "-- Select Special Condition -- 3RD PARTY TAX LIEN AGENCY TAX LIEN (A.K.A Inside…" at bounding box center [559, 157] width 185 height 13
select select "17"
click at [467, 151] on select "-- Select Special Condition -- 3RD PARTY TAX LIEN AGENCY TAX LIEN (A.K.A Inside…" at bounding box center [559, 157] width 185 height 13
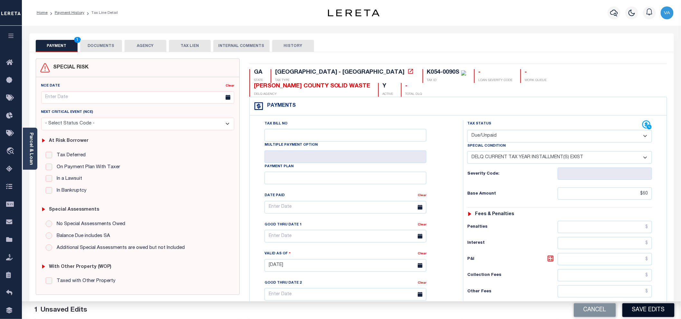
click at [647, 311] on button "Save Edits" at bounding box center [648, 310] width 52 height 14
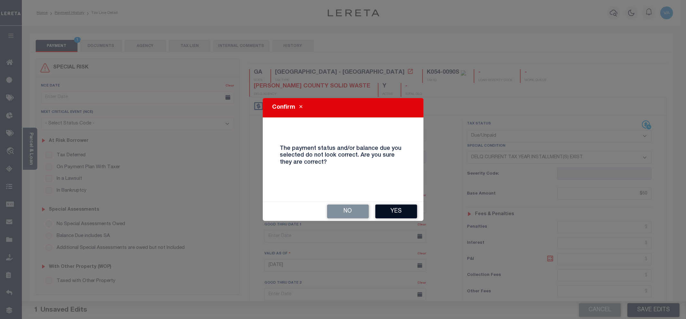
click at [390, 208] on button "Yes" at bounding box center [397, 212] width 42 height 14
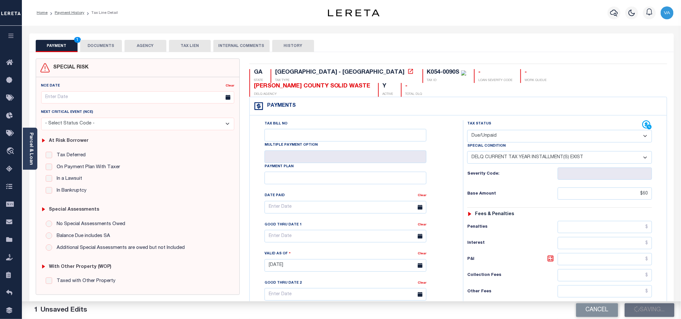
checkbox input "false"
type input "$60"
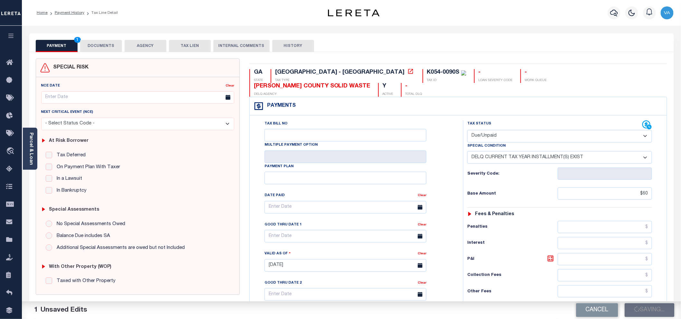
type input "$60"
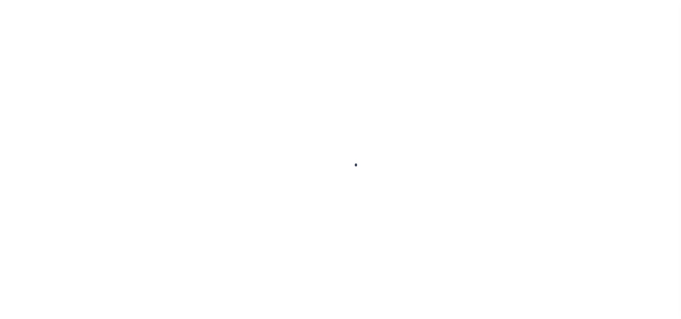
click at [108, 46] on div at bounding box center [340, 159] width 681 height 319
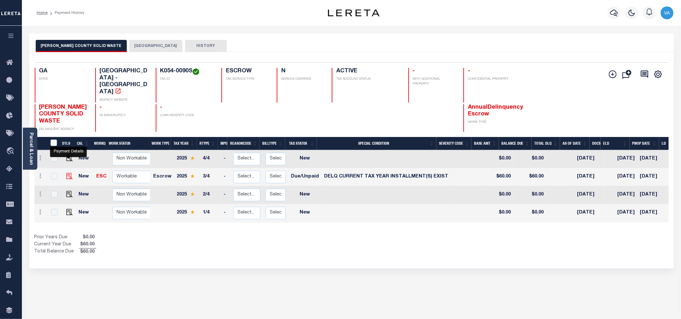
click at [66, 173] on img "" at bounding box center [69, 176] width 6 height 6
checkbox input "true"
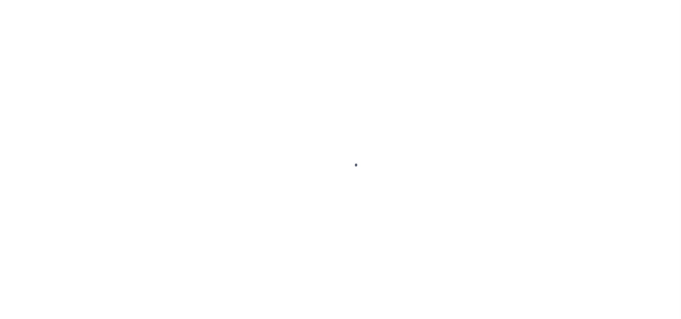
select select "DUE"
select select "17"
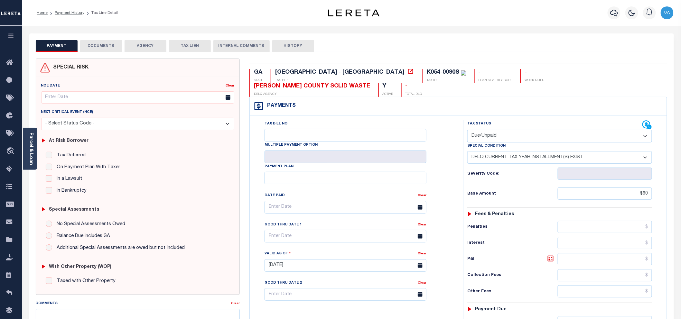
click at [105, 47] on button "DOCUMENTS" at bounding box center [101, 46] width 42 height 12
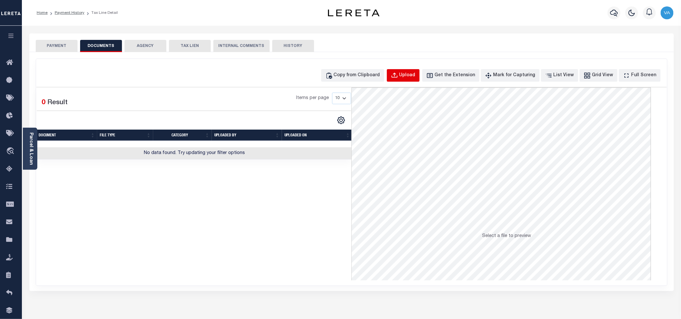
click at [414, 78] on div "Upload" at bounding box center [407, 75] width 16 height 7
select select "POP"
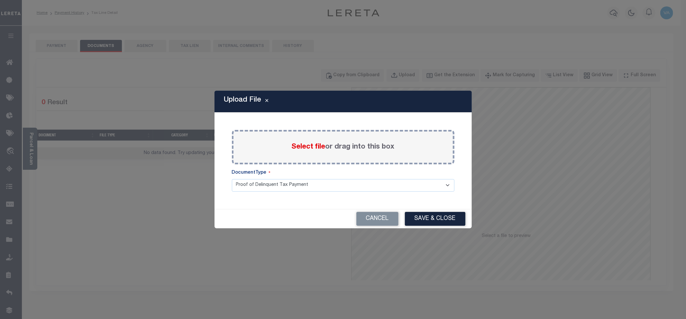
click at [317, 145] on span "Select file" at bounding box center [309, 147] width 34 height 7
click at [0, 0] on input "Select file or drag into this box" at bounding box center [0, 0] width 0 height 0
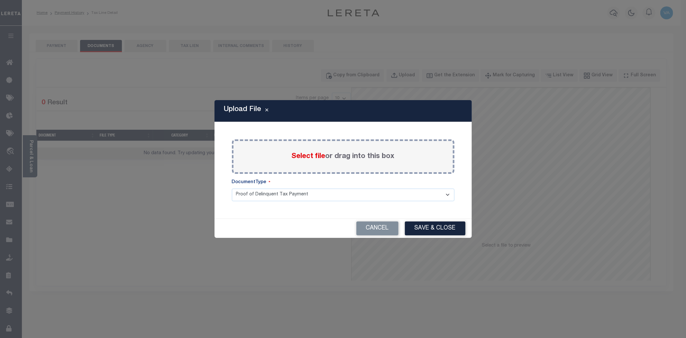
click at [311, 153] on span "Select file" at bounding box center [309, 156] width 34 height 7
click at [0, 0] on input "Select file or drag into this box" at bounding box center [0, 0] width 0 height 0
click at [318, 162] on label "Select file or drag into this box" at bounding box center [343, 156] width 103 height 11
click at [0, 0] on input "Select file or drag into this box" at bounding box center [0, 0] width 0 height 0
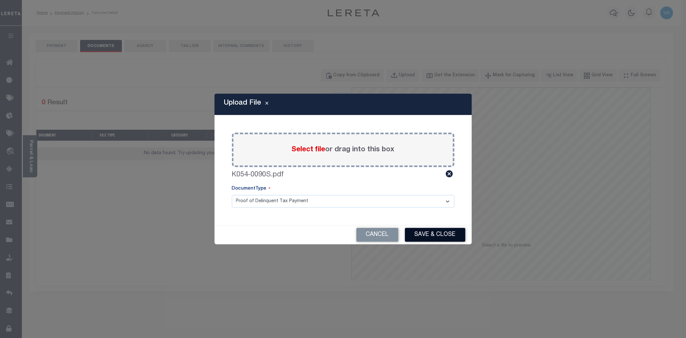
click at [431, 232] on button "Save & Close" at bounding box center [435, 235] width 61 height 14
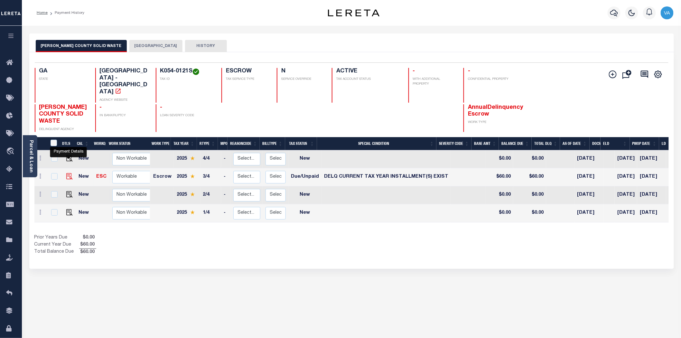
click at [69, 173] on img "" at bounding box center [69, 176] width 6 height 6
checkbox input "true"
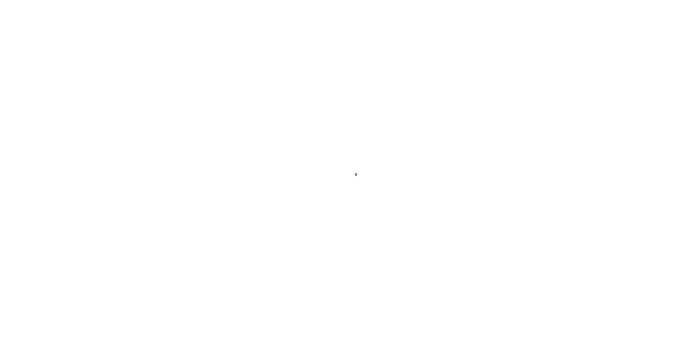
select select "DUE"
select select "17"
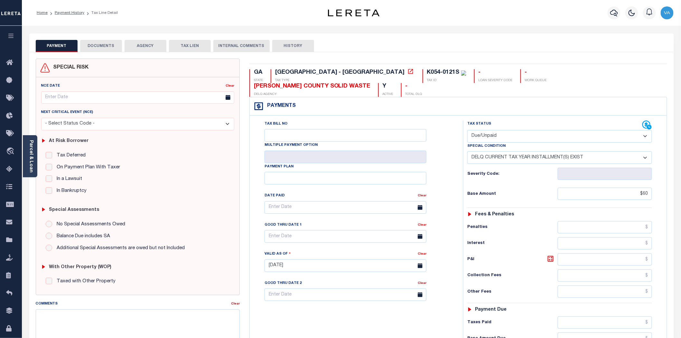
click at [106, 49] on button "DOCUMENTS" at bounding box center [101, 46] width 42 height 12
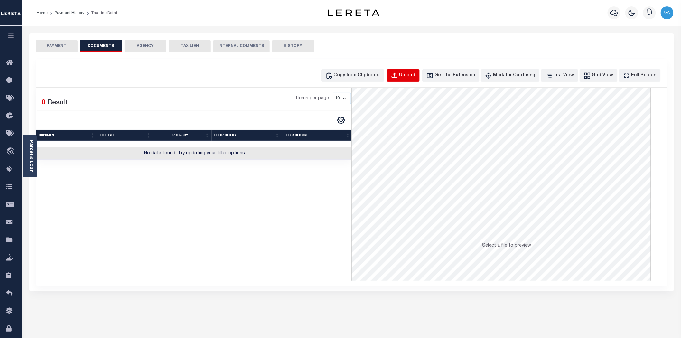
click at [415, 73] on div "Upload" at bounding box center [407, 75] width 16 height 7
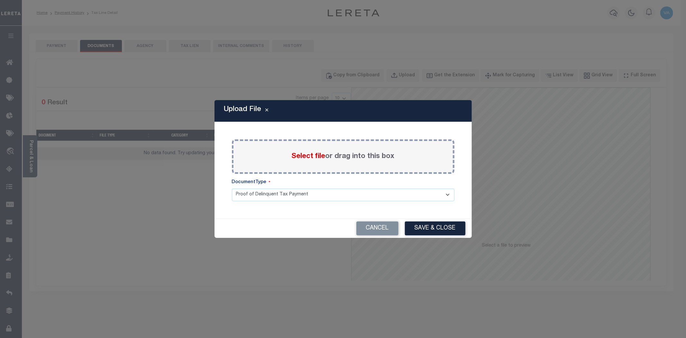
click at [318, 156] on span "Select file" at bounding box center [309, 156] width 34 height 7
click at [0, 0] on input "Select file or drag into this box" at bounding box center [0, 0] width 0 height 0
click at [343, 154] on label "Select file or drag into this box" at bounding box center [343, 156] width 103 height 11
click at [0, 0] on input "Select file or drag into this box" at bounding box center [0, 0] width 0 height 0
click at [323, 156] on span "Select file" at bounding box center [309, 156] width 34 height 7
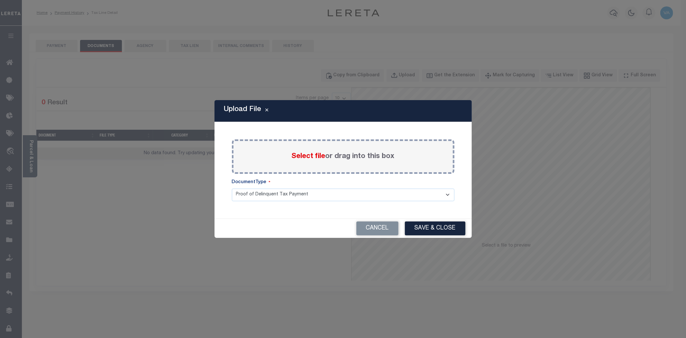
click at [0, 0] on input "Select file or drag into this box" at bounding box center [0, 0] width 0 height 0
click at [384, 227] on button "Cancel" at bounding box center [378, 228] width 42 height 14
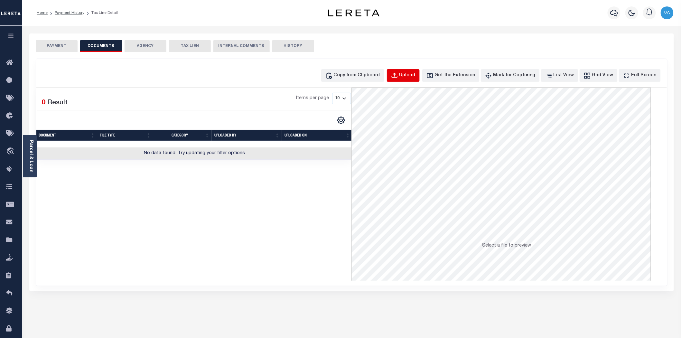
click at [415, 72] on div "Upload" at bounding box center [407, 75] width 16 height 7
select select "POP"
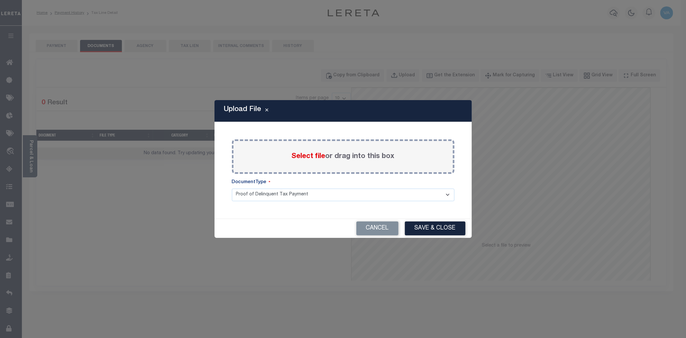
click at [312, 156] on span "Select file" at bounding box center [309, 156] width 34 height 7
click at [0, 0] on input "Select file or drag into this box" at bounding box center [0, 0] width 0 height 0
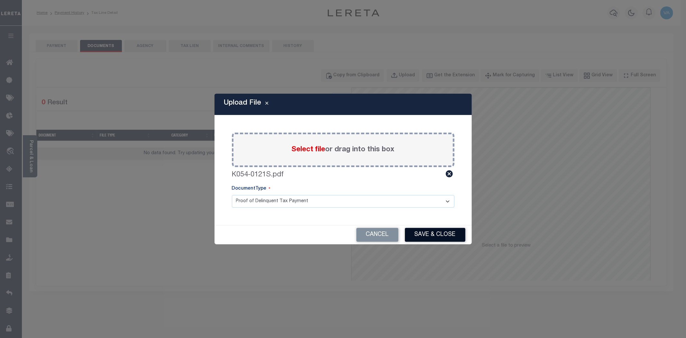
click at [448, 234] on button "Save & Close" at bounding box center [435, 235] width 61 height 14
